Goal: Transaction & Acquisition: Obtain resource

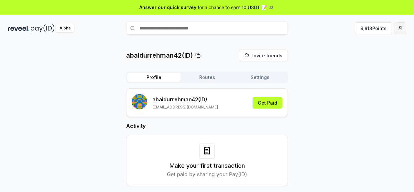
click at [398, 31] on html "Answer our quick survey for a chance to earn 10 USDT 📝 Alpha 9,813 Points abaid…" at bounding box center [207, 96] width 414 height 192
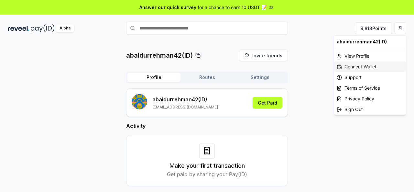
click at [364, 65] on div "Connect Wallet" at bounding box center [370, 66] width 72 height 11
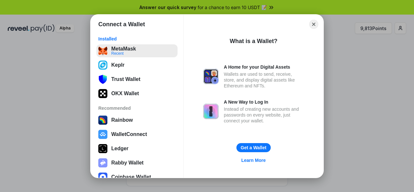
click at [114, 51] on button "MetaMask Recent" at bounding box center [136, 50] width 81 height 13
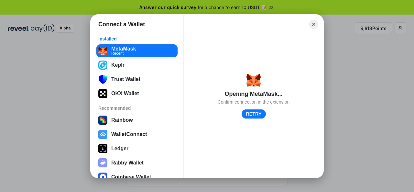
click at [253, 114] on button "RETRY" at bounding box center [254, 113] width 24 height 9
click at [312, 20] on button "Close" at bounding box center [314, 24] width 10 height 10
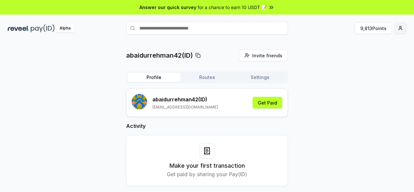
click at [395, 32] on html "Answer our quick survey for a chance to earn 10 USDT 📝 Alpha 9,813 Points abaid…" at bounding box center [207, 96] width 414 height 192
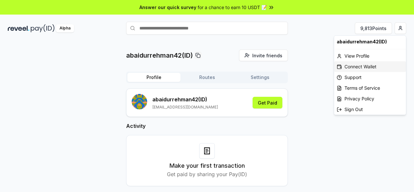
click at [361, 65] on div "Connect Wallet" at bounding box center [370, 66] width 72 height 11
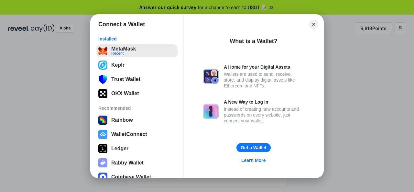
click at [104, 53] on button "MetaMask Recent" at bounding box center [136, 50] width 81 height 13
